Goal: Task Accomplishment & Management: Use online tool/utility

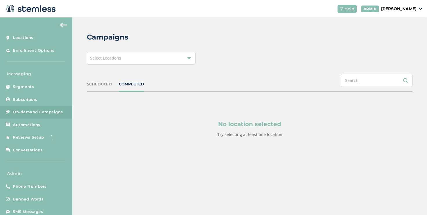
click at [105, 54] on div "Select Locations" at bounding box center [141, 58] width 109 height 13
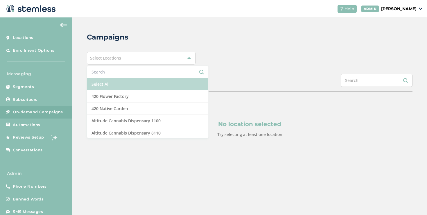
click at [131, 85] on li "Select All" at bounding box center [147, 84] width 121 height 12
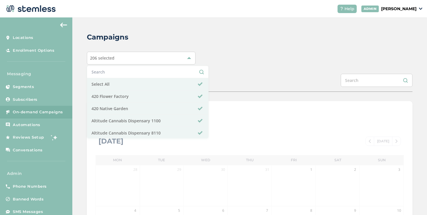
click at [253, 67] on div "Campaigns 206 selected Select All 420 Flower Factory 420 Native Garden Altitude…" at bounding box center [249, 205] width 355 height 376
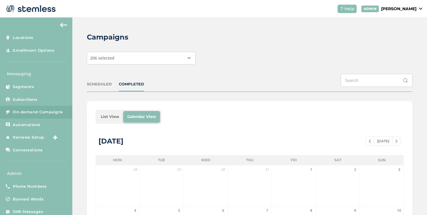
click at [117, 116] on li "List View" at bounding box center [110, 117] width 26 height 12
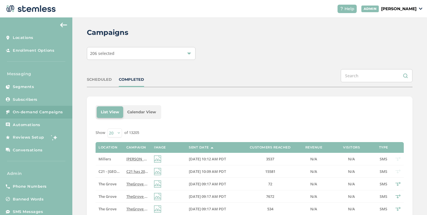
scroll to position [5, 0]
click at [104, 171] on span "C21 - [GEOGRAPHIC_DATA]" at bounding box center [122, 171] width 47 height 5
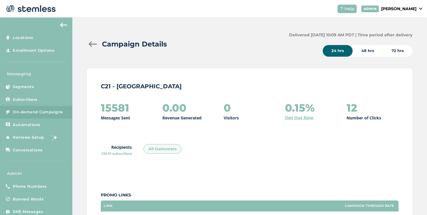
click at [93, 46] on div at bounding box center [93, 44] width 12 height 6
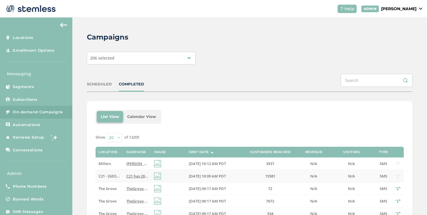
click at [114, 179] on td "C21 - [GEOGRAPHIC_DATA]" at bounding box center [110, 176] width 28 height 12
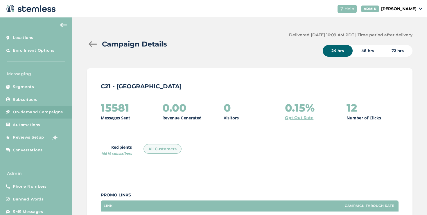
click at [95, 44] on div at bounding box center [93, 44] width 12 height 6
